Goal: Check status: Check status

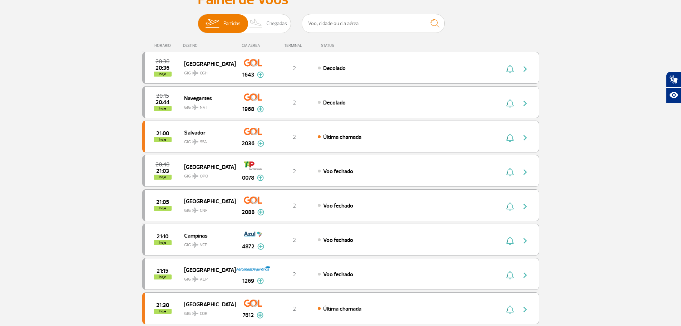
scroll to position [72, 0]
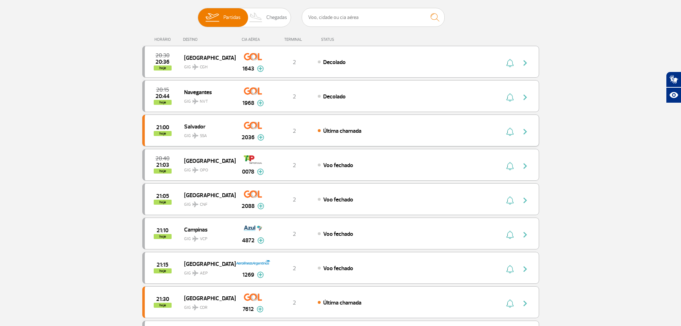
click at [527, 126] on button "button" at bounding box center [527, 130] width 16 height 11
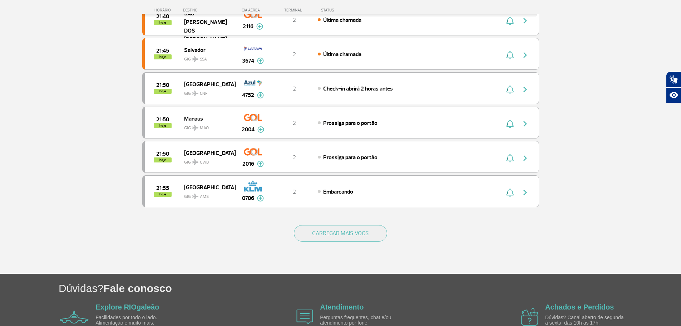
scroll to position [608, 0]
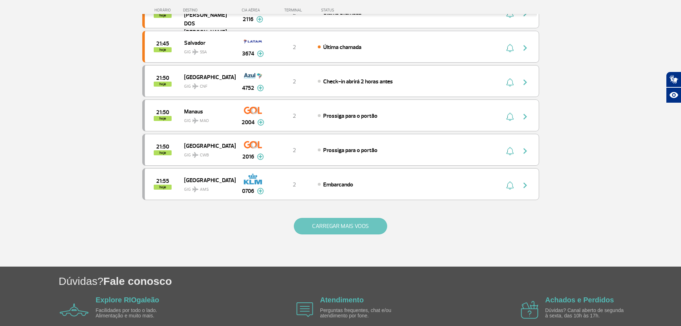
click at [368, 225] on button "CARREGAR MAIS VOOS" at bounding box center [340, 226] width 93 height 16
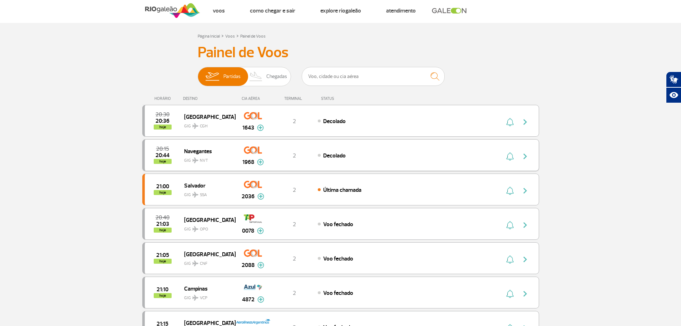
scroll to position [0, 0]
